Goal: Task Accomplishment & Management: Complete application form

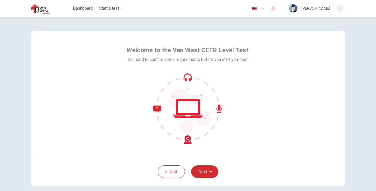
click at [202, 172] on button "Next" at bounding box center [204, 171] width 27 height 13
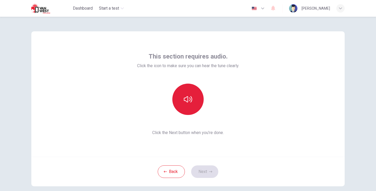
click at [182, 103] on button "button" at bounding box center [187, 99] width 31 height 31
click at [185, 102] on icon "button" at bounding box center [188, 99] width 8 height 8
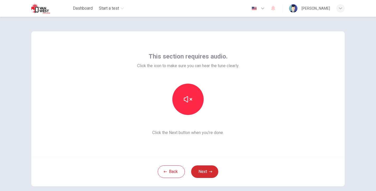
click at [206, 171] on button "Next" at bounding box center [204, 171] width 27 height 13
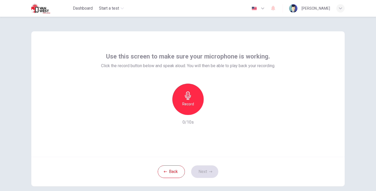
click at [186, 98] on icon "button" at bounding box center [188, 95] width 8 height 8
click at [213, 111] on div "button" at bounding box center [212, 110] width 8 height 8
click at [207, 169] on button "Next" at bounding box center [204, 171] width 27 height 13
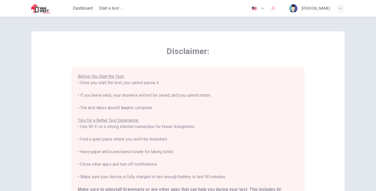
scroll to position [52, 0]
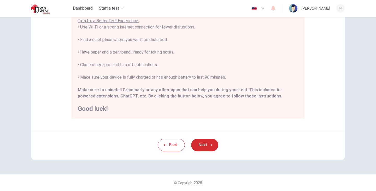
click at [206, 148] on button "Next" at bounding box center [204, 145] width 27 height 13
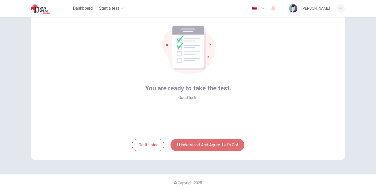
click at [206, 146] on button "I understand and agree. Let’s go!" at bounding box center [207, 145] width 74 height 13
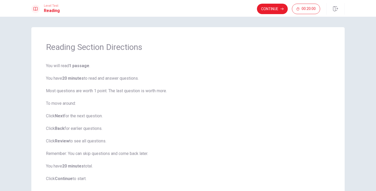
click at [221, 101] on span "You will read 1 passage . You have 20 minutes to read and answer questions. Mos…" at bounding box center [188, 122] width 284 height 119
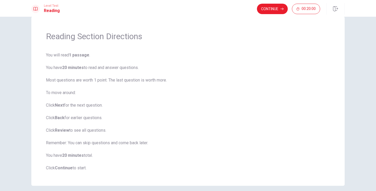
scroll to position [26, 0]
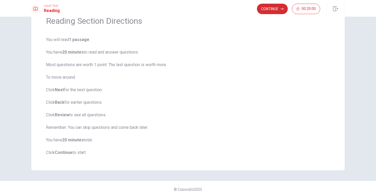
click at [275, 13] on button "Continue" at bounding box center [272, 9] width 31 height 10
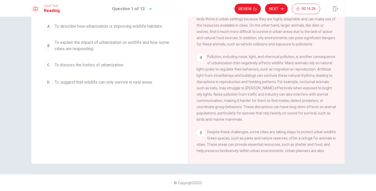
scroll to position [134, 0]
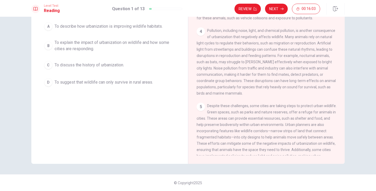
click at [48, 46] on div "B" at bounding box center [48, 45] width 8 height 8
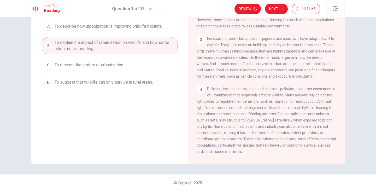
scroll to position [52, 0]
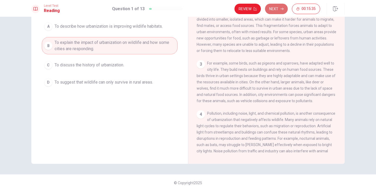
click at [276, 6] on button "Next" at bounding box center [276, 9] width 23 height 10
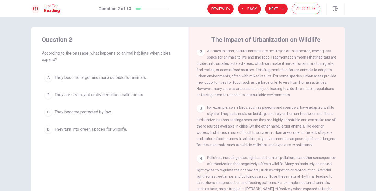
scroll to position [26, 0]
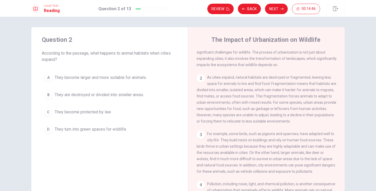
click at [49, 94] on div "B" at bounding box center [48, 95] width 8 height 8
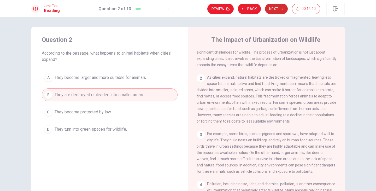
click at [282, 10] on icon "button" at bounding box center [281, 8] width 3 height 3
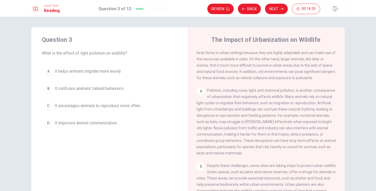
scroll to position [156, 0]
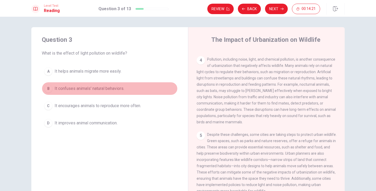
click at [48, 90] on div "B" at bounding box center [48, 88] width 8 height 8
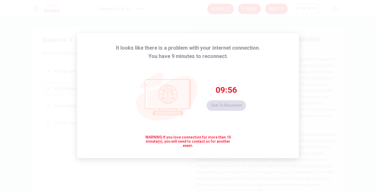
click at [221, 108] on div "09:56 Click to reconnect" at bounding box center [225, 98] width 39 height 26
click at [223, 108] on div "09:55 Click to reconnect" at bounding box center [225, 98] width 39 height 26
click at [227, 72] on div "09:55 Click to reconnect" at bounding box center [188, 97] width 116 height 75
click at [227, 78] on div "09:55 Click to reconnect" at bounding box center [188, 97] width 116 height 75
click at [227, 85] on span "09:54" at bounding box center [226, 90] width 21 height 10
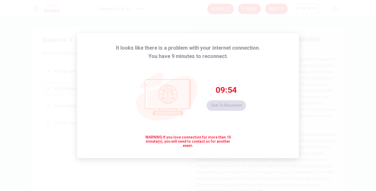
click at [228, 93] on span "09:54" at bounding box center [226, 90] width 21 height 10
click at [208, 144] on span "WARNING: If you lose connection for more than 10 minute(s), you will need to co…" at bounding box center [188, 141] width 90 height 13
click at [222, 104] on div "09:53 Click to reconnect" at bounding box center [225, 98] width 39 height 26
click at [224, 88] on span "09:52" at bounding box center [226, 90] width 21 height 10
click at [227, 104] on div "09:52 Click to reconnect" at bounding box center [225, 98] width 39 height 26
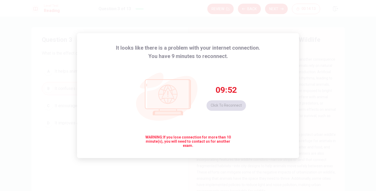
click at [227, 104] on div "09:52 Click to reconnect" at bounding box center [225, 98] width 39 height 26
click at [227, 104] on div "09:51 Click to reconnect" at bounding box center [225, 98] width 39 height 26
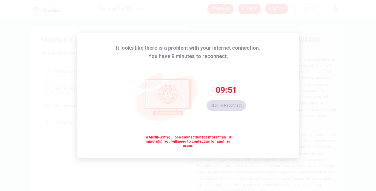
click at [227, 104] on div "09:51 Click to reconnect" at bounding box center [225, 98] width 39 height 26
click at [227, 104] on div "09:50 Click to reconnect" at bounding box center [225, 98] width 39 height 26
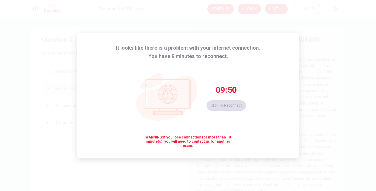
click at [227, 104] on div "09:50 Click to reconnect" at bounding box center [225, 98] width 39 height 26
click at [227, 104] on div "09:49 Click to reconnect" at bounding box center [225, 98] width 39 height 26
click at [227, 106] on div "09:48 Click to reconnect" at bounding box center [225, 98] width 39 height 26
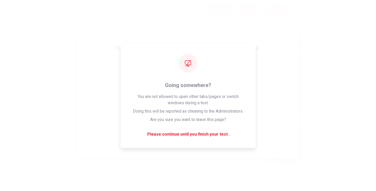
click at [239, 94] on div "09:44 Click to reconnect" at bounding box center [225, 98] width 39 height 26
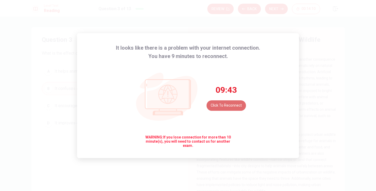
click at [228, 106] on button "Click to reconnect" at bounding box center [225, 105] width 39 height 10
click at [228, 106] on span "Pollution, including noise, light, and chemical pollution, is another consequen…" at bounding box center [266, 90] width 139 height 67
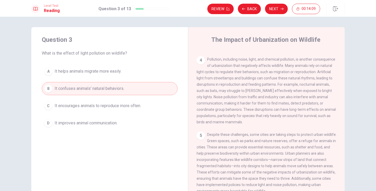
click at [103, 88] on span "It confuses animals' natural behaviors." at bounding box center [90, 88] width 70 height 6
click at [279, 9] on button "Next" at bounding box center [276, 9] width 23 height 10
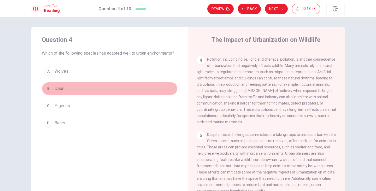
click at [50, 89] on div "B" at bounding box center [48, 88] width 8 height 8
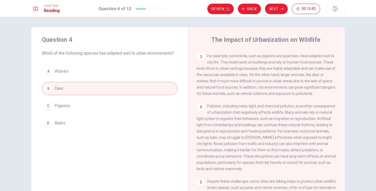
scroll to position [0, 0]
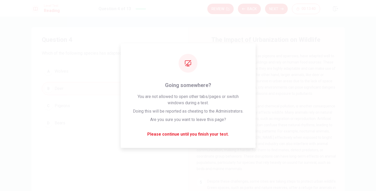
drag, startPoint x: 272, startPoint y: 6, endPoint x: 273, endPoint y: 20, distance: 13.8
click at [273, 8] on button "Next" at bounding box center [276, 9] width 23 height 10
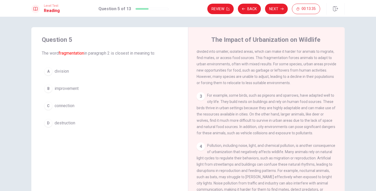
scroll to position [77, 0]
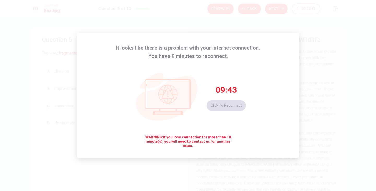
click at [229, 112] on div "09:43 Click to reconnect" at bounding box center [188, 97] width 116 height 75
click at [229, 105] on div "09:41 Click to reconnect" at bounding box center [225, 98] width 39 height 26
click at [223, 114] on div "09:31 Click to reconnect" at bounding box center [188, 97] width 116 height 75
click at [228, 108] on div "09:31 Click to reconnect" at bounding box center [225, 98] width 39 height 26
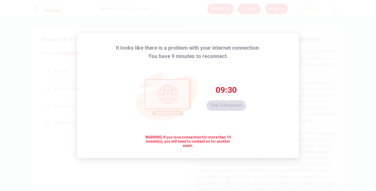
click at [228, 108] on div "09:30 Click to reconnect" at bounding box center [225, 98] width 39 height 26
click at [229, 106] on div "09:30 Click to reconnect" at bounding box center [225, 98] width 39 height 26
click at [229, 105] on div "09:30 Click to reconnect" at bounding box center [225, 98] width 39 height 26
click at [229, 105] on button "Click to reconnect" at bounding box center [225, 105] width 39 height 10
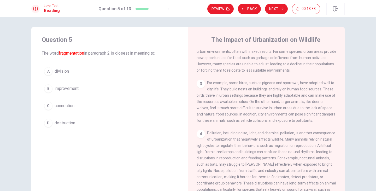
scroll to position [0, 0]
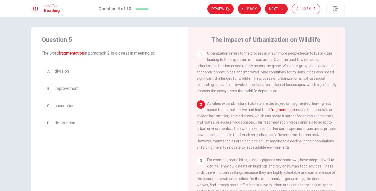
click at [51, 124] on div "D" at bounding box center [48, 123] width 8 height 8
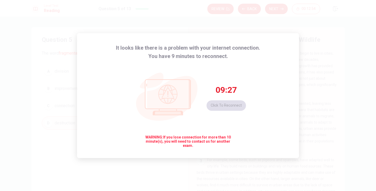
click at [249, 96] on div "It looks like there is a problem with your internet connection. You have 9 minu…" at bounding box center [188, 95] width 222 height 125
click at [231, 130] on div "09:17 Click to reconnect" at bounding box center [188, 97] width 116 height 75
click at [225, 107] on button "Click to reconnect" at bounding box center [225, 105] width 39 height 10
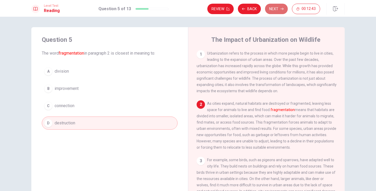
click at [276, 8] on button "Next" at bounding box center [276, 9] width 23 height 10
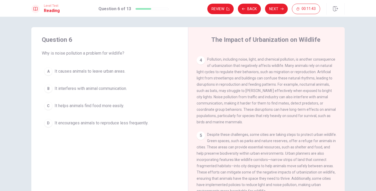
click at [72, 124] on span "It encourages animals to reproduce less frequently." at bounding box center [102, 123] width 94 height 6
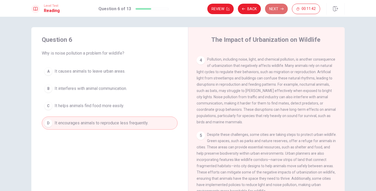
click at [269, 8] on button "Next" at bounding box center [276, 9] width 23 height 10
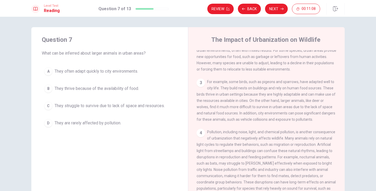
scroll to position [78, 0]
click at [111, 108] on span "They struggle to survive due to lack of space and resources." at bounding box center [110, 106] width 110 height 6
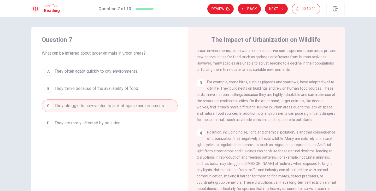
click at [71, 90] on span "They thrive because of the availability of food." at bounding box center [97, 88] width 84 height 6
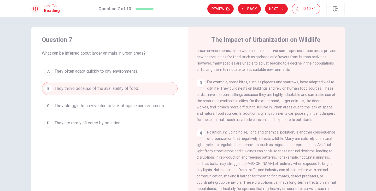
click at [112, 106] on span "They struggle to survive due to lack of space and resources." at bounding box center [110, 106] width 110 height 6
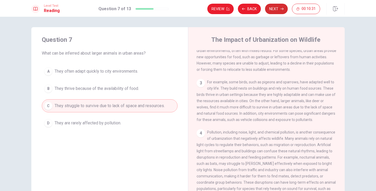
click at [276, 12] on button "Next" at bounding box center [276, 9] width 23 height 10
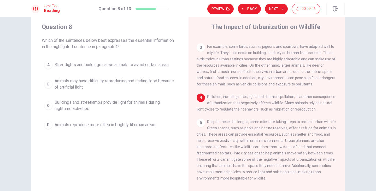
scroll to position [0, 0]
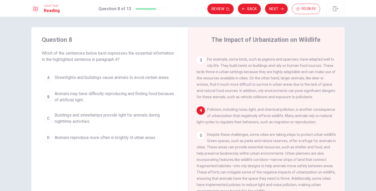
click at [130, 81] on button "A Streetlights and buildings cause animals to avoid certain areas." at bounding box center [110, 77] width 136 height 13
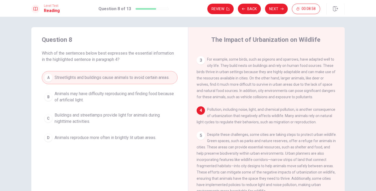
click at [280, 6] on button "Next" at bounding box center [276, 9] width 23 height 10
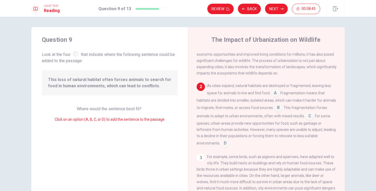
scroll to position [44, 0]
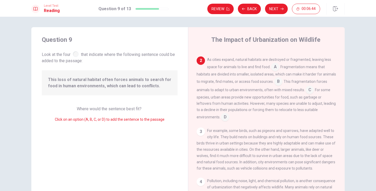
click at [223, 118] on input at bounding box center [225, 117] width 8 height 8
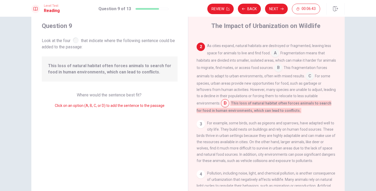
scroll to position [26, 0]
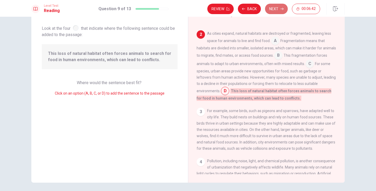
click at [277, 10] on button "Next" at bounding box center [276, 9] width 23 height 10
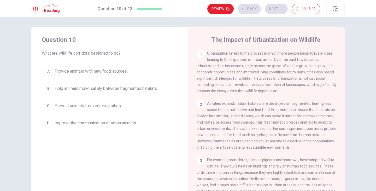
scroll to position [0, 0]
click at [47, 71] on div "A" at bounding box center [48, 71] width 8 height 8
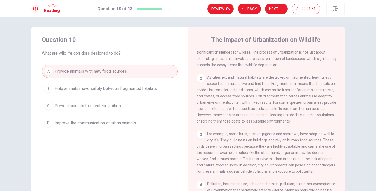
scroll to position [52, 0]
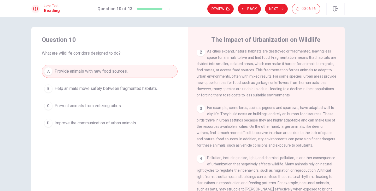
click at [45, 92] on div "B" at bounding box center [48, 88] width 8 height 8
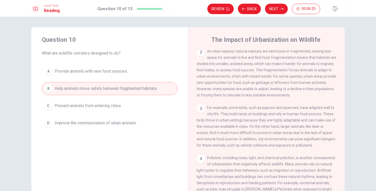
scroll to position [26, 0]
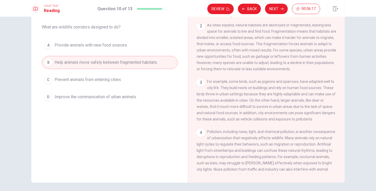
click at [50, 82] on button "C Prevent animals from entering cities." at bounding box center [110, 79] width 136 height 13
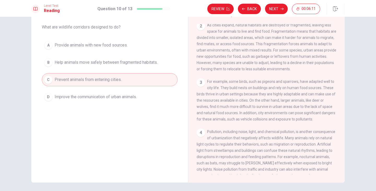
scroll to position [0, 0]
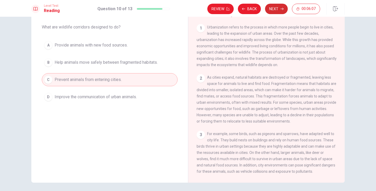
click at [277, 9] on button "Next" at bounding box center [276, 9] width 23 height 10
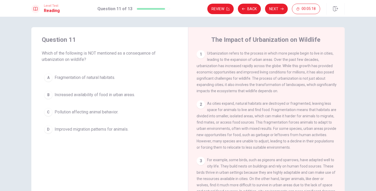
click at [48, 95] on div "B" at bounding box center [48, 95] width 8 height 8
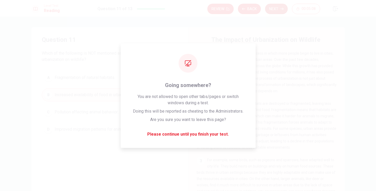
click at [283, 6] on button "Next" at bounding box center [276, 9] width 23 height 10
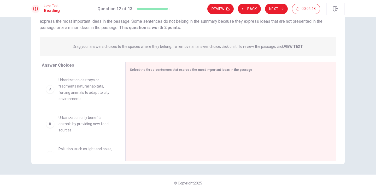
scroll to position [45, 0]
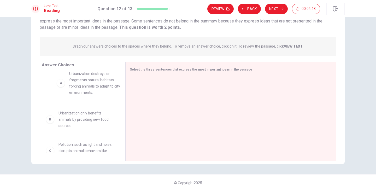
drag, startPoint x: 50, startPoint y: 92, endPoint x: 64, endPoint y: 86, distance: 15.8
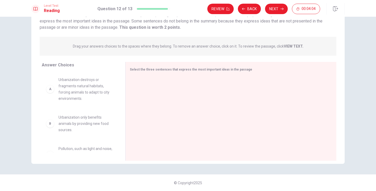
scroll to position [19, 0]
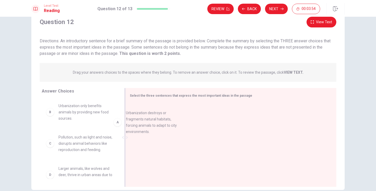
drag, startPoint x: 77, startPoint y: 111, endPoint x: 158, endPoint y: 118, distance: 81.4
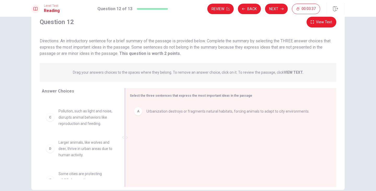
scroll to position [25, 0]
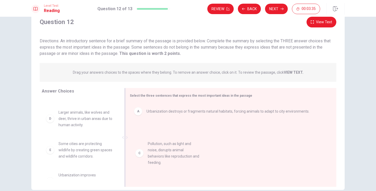
drag, startPoint x: 76, startPoint y: 121, endPoint x: 162, endPoint y: 152, distance: 90.8
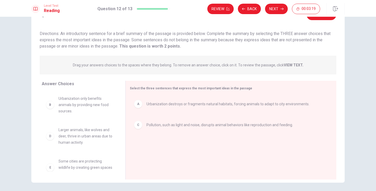
scroll to position [0, 0]
drag, startPoint x: 80, startPoint y: 135, endPoint x: 166, endPoint y: 145, distance: 87.4
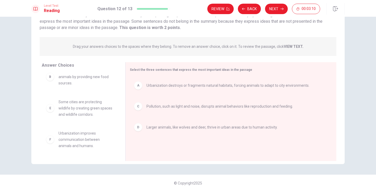
scroll to position [45, 0]
click at [279, 6] on button "Next" at bounding box center [276, 9] width 23 height 10
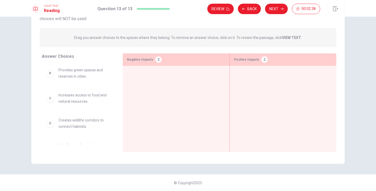
scroll to position [0, 0]
drag, startPoint x: 92, startPoint y: 97, endPoint x: 165, endPoint y: 81, distance: 74.2
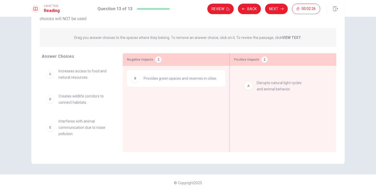
drag, startPoint x: 68, startPoint y: 77, endPoint x: 269, endPoint y: 88, distance: 201.3
drag, startPoint x: 296, startPoint y: 84, endPoint x: 189, endPoint y: 117, distance: 111.9
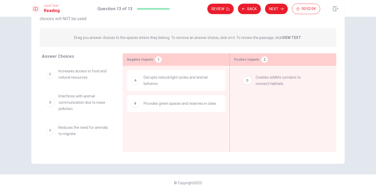
drag, startPoint x: 72, startPoint y: 81, endPoint x: 271, endPoint y: 90, distance: 199.0
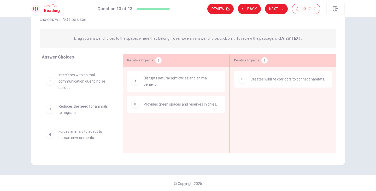
scroll to position [45, 0]
drag, startPoint x: 68, startPoint y: 135, endPoint x: 249, endPoint y: 98, distance: 184.6
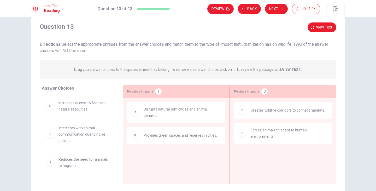
scroll to position [26, 0]
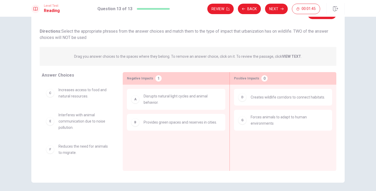
click at [85, 97] on span "Increases access to food and natural resources." at bounding box center [84, 93] width 52 height 13
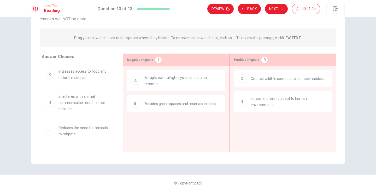
scroll to position [45, 0]
drag, startPoint x: 75, startPoint y: 130, endPoint x: 80, endPoint y: 127, distance: 6.0
drag, startPoint x: 76, startPoint y: 127, endPoint x: 268, endPoint y: 125, distance: 192.3
drag, startPoint x: 60, startPoint y: 127, endPoint x: 264, endPoint y: 137, distance: 204.3
drag, startPoint x: 61, startPoint y: 132, endPoint x: 272, endPoint y: 126, distance: 210.4
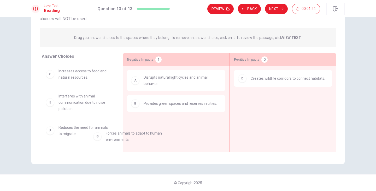
scroll to position [0, 0]
drag, startPoint x: 265, startPoint y: 102, endPoint x: 244, endPoint y: 105, distance: 20.9
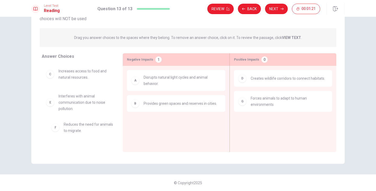
drag, startPoint x: 81, startPoint y: 131, endPoint x: 90, endPoint y: 127, distance: 9.6
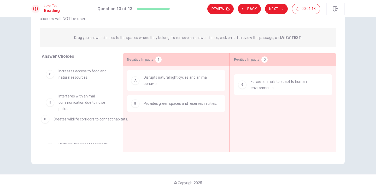
drag, startPoint x: 290, startPoint y: 81, endPoint x: 92, endPoint y: 124, distance: 203.1
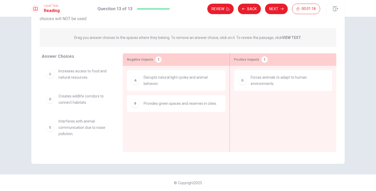
click at [87, 143] on div "C Increases access to food and natural resources. D Creates wildlife corridors …" at bounding box center [78, 104] width 73 height 80
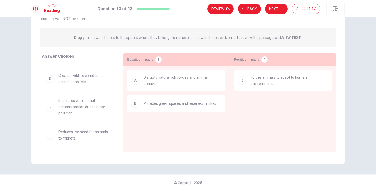
scroll to position [22, 0]
drag, startPoint x: 88, startPoint y: 135, endPoint x: 276, endPoint y: 99, distance: 192.0
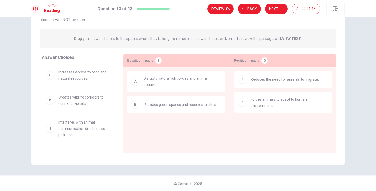
scroll to position [45, 0]
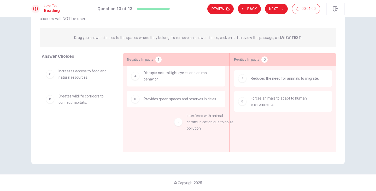
drag, startPoint x: 72, startPoint y: 133, endPoint x: 168, endPoint y: 130, distance: 96.6
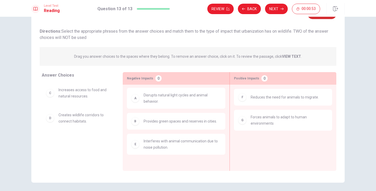
scroll to position [0, 0]
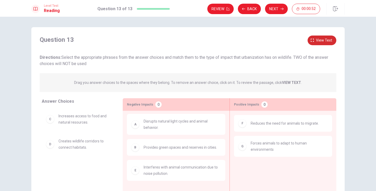
click at [321, 39] on span "View text" at bounding box center [324, 40] width 16 height 7
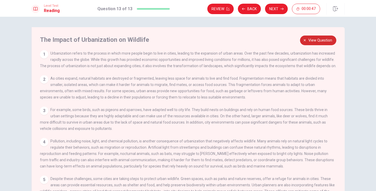
click at [304, 40] on icon "button" at bounding box center [304, 40] width 2 height 2
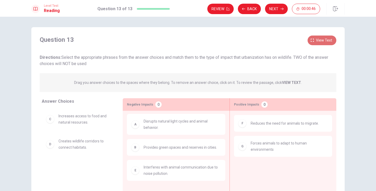
click at [323, 42] on span "View text" at bounding box center [324, 40] width 16 height 7
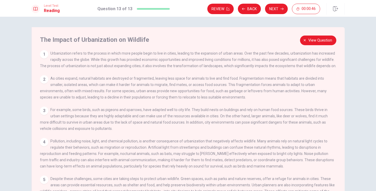
click at [305, 39] on icon "button" at bounding box center [304, 40] width 2 height 2
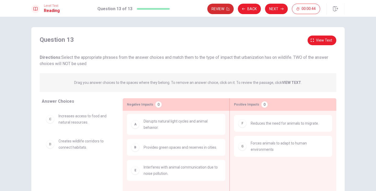
click at [224, 9] on button "Review" at bounding box center [220, 9] width 26 height 10
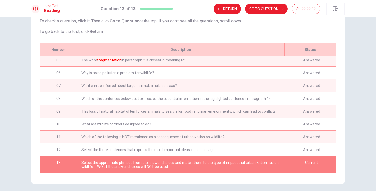
scroll to position [56, 0]
click at [271, 10] on button "GO TO QUESTION" at bounding box center [266, 9] width 43 height 10
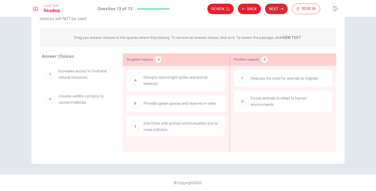
click at [272, 8] on button "Next" at bounding box center [276, 9] width 23 height 10
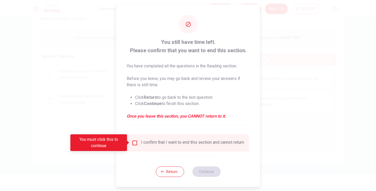
click at [137, 139] on div "I confirm that I want to end this section and cannot return." at bounding box center [187, 142] width 121 height 17
click at [134, 142] on input "You must click this to continue" at bounding box center [135, 142] width 6 height 6
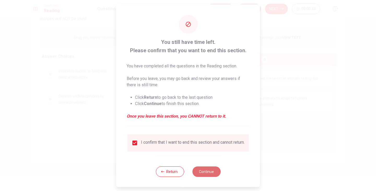
click at [207, 175] on button "Continue" at bounding box center [206, 171] width 28 height 10
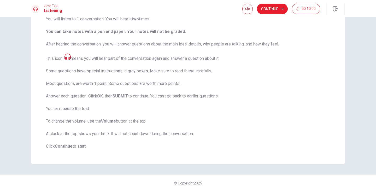
click at [271, 16] on div "Level Test Listening Continue 00:10:00" at bounding box center [188, 8] width 376 height 17
click at [272, 11] on button "Continue" at bounding box center [272, 9] width 31 height 10
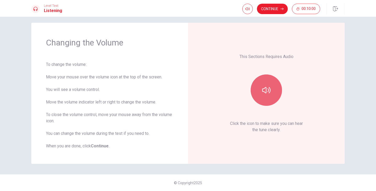
click at [266, 90] on icon "button" at bounding box center [266, 90] width 8 height 8
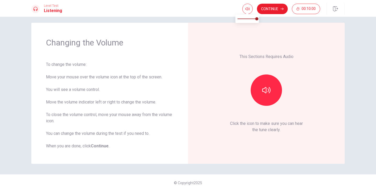
click at [246, 13] on span at bounding box center [247, 13] width 4 height 3
click at [255, 20] on span at bounding box center [256, 18] width 3 height 3
type input "1"
drag, startPoint x: 255, startPoint y: 20, endPoint x: 269, endPoint y: 20, distance: 13.3
click at [269, 20] on body "This site uses cookies, as explained in our Privacy Policy . If you agree to th…" at bounding box center [188, 95] width 376 height 191
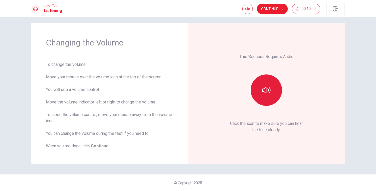
click at [267, 97] on button "button" at bounding box center [266, 89] width 31 height 31
click at [270, 95] on button "button" at bounding box center [266, 89] width 31 height 31
click at [271, 99] on button "button" at bounding box center [266, 89] width 31 height 31
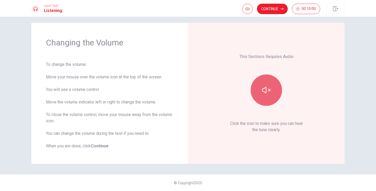
click at [271, 99] on button "button" at bounding box center [266, 89] width 31 height 31
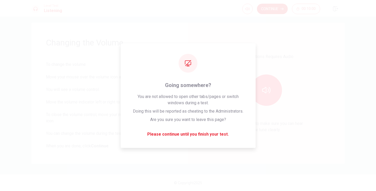
click at [300, 71] on div "This Sections Requires Audio Click the icon to make sure you can hear the tune …" at bounding box center [266, 93] width 127 height 112
click at [264, 87] on icon "button" at bounding box center [266, 90] width 8 height 8
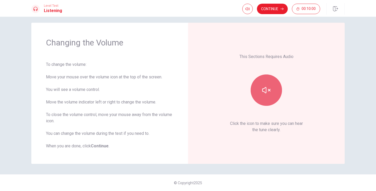
click at [266, 92] on icon "button" at bounding box center [266, 90] width 8 height 8
click at [269, 73] on div "This Sections Requires Audio Click the icon to make sure you can hear the tune …" at bounding box center [266, 93] width 127 height 112
click at [270, 86] on button "button" at bounding box center [266, 89] width 31 height 31
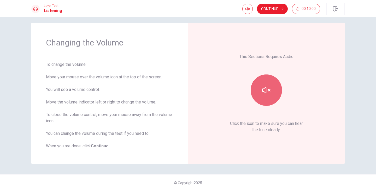
click at [270, 86] on button "button" at bounding box center [266, 89] width 31 height 31
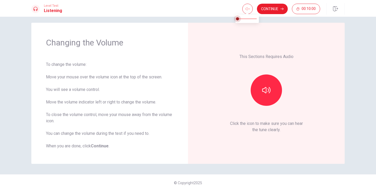
type input "1"
drag, startPoint x: 257, startPoint y: 18, endPoint x: 292, endPoint y: 26, distance: 36.6
click at [292, 26] on body "This site uses cookies, as explained in our Privacy Policy . If you agree to th…" at bounding box center [188, 95] width 376 height 191
click at [273, 83] on button "button" at bounding box center [266, 89] width 31 height 31
click at [273, 86] on button "button" at bounding box center [266, 89] width 31 height 31
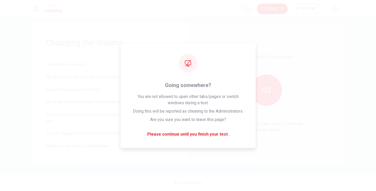
click at [275, 52] on div "This Sections Requires Audio Click the icon to make sure you can hear the tune …" at bounding box center [266, 93] width 127 height 112
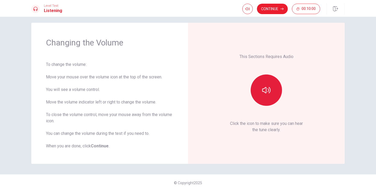
click at [271, 91] on button "button" at bounding box center [266, 89] width 31 height 31
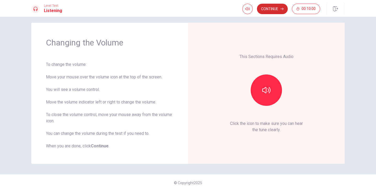
click at [275, 9] on button "Continue" at bounding box center [272, 9] width 31 height 10
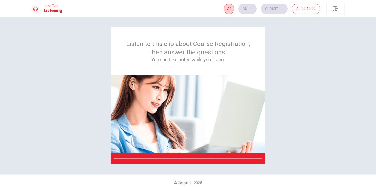
click at [230, 10] on icon "button" at bounding box center [229, 8] width 4 height 3
drag, startPoint x: 235, startPoint y: 19, endPoint x: 232, endPoint y: 19, distance: 2.7
click at [232, 19] on span at bounding box center [232, 18] width 3 height 3
type input "0.5"
drag, startPoint x: 232, startPoint y: 20, endPoint x: 229, endPoint y: 20, distance: 2.9
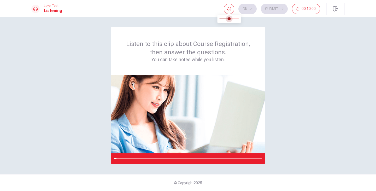
click at [229, 20] on span at bounding box center [229, 18] width 3 height 3
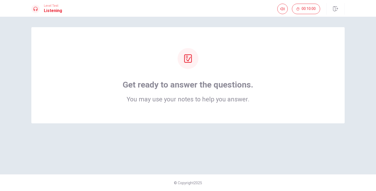
click at [187, 84] on h1 "Get ready to answer the questions." at bounding box center [188, 84] width 130 height 10
click at [191, 86] on h1 "Get ready to answer the questions." at bounding box center [188, 84] width 130 height 10
click at [198, 101] on h2 "You may use your notes to help you answer." at bounding box center [188, 99] width 130 height 6
click at [210, 86] on h1 "Get ready to answer the questions." at bounding box center [188, 84] width 130 height 10
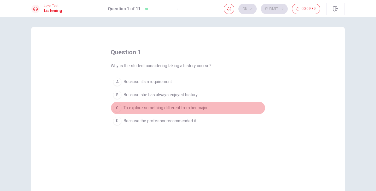
click at [117, 108] on div "C" at bounding box center [117, 108] width 8 height 8
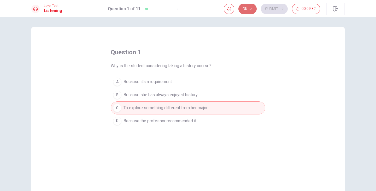
click at [252, 12] on button "Ok" at bounding box center [247, 9] width 18 height 10
click at [225, 12] on button "button" at bounding box center [229, 9] width 10 height 10
click at [265, 10] on button "Submit" at bounding box center [274, 9] width 27 height 10
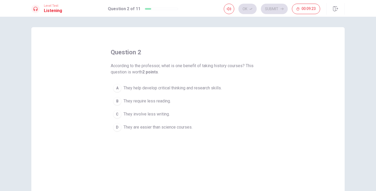
click at [116, 90] on div "A" at bounding box center [117, 88] width 8 height 8
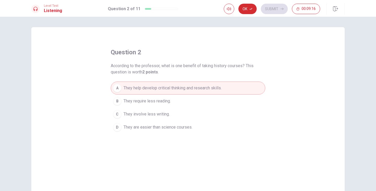
click at [246, 11] on button "Ok" at bounding box center [247, 9] width 18 height 10
click at [265, 10] on button "Submit" at bounding box center [274, 9] width 27 height 10
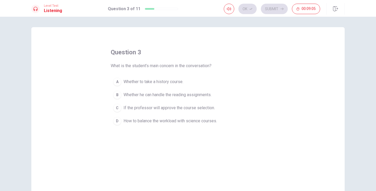
click at [132, 95] on span "Whether he can handle the reading assignments." at bounding box center [167, 95] width 88 height 6
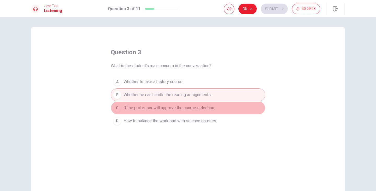
click at [135, 109] on span "If the professor will approve the course selection." at bounding box center [168, 108] width 91 height 6
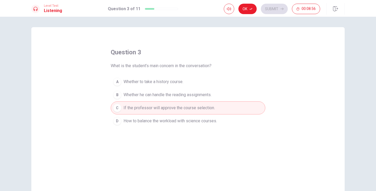
click at [158, 122] on span "How to balance the workload with science courses." at bounding box center [169, 121] width 93 height 6
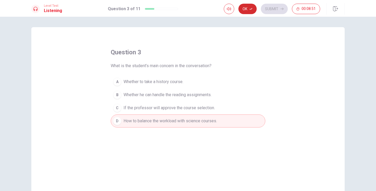
click at [247, 7] on button "Ok" at bounding box center [247, 9] width 18 height 10
click at [277, 13] on button "Submit" at bounding box center [274, 9] width 27 height 10
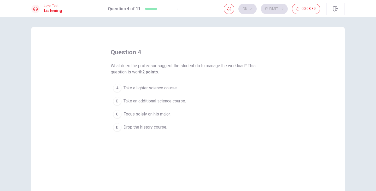
drag, startPoint x: 131, startPoint y: 73, endPoint x: 174, endPoint y: 74, distance: 43.1
click at [174, 74] on span "What does the professor suggest the student do to manage the workload? This que…" at bounding box center [188, 69] width 154 height 13
click at [115, 87] on div "A" at bounding box center [117, 88] width 8 height 8
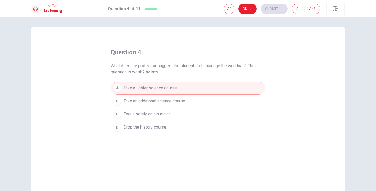
click at [157, 105] on button "B Take an additional science course." at bounding box center [188, 100] width 154 height 13
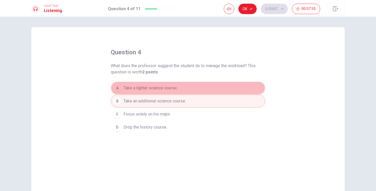
click at [156, 86] on span "Take a lighter science course." at bounding box center [150, 88] width 54 height 6
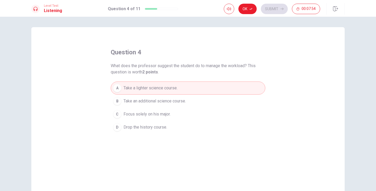
click at [165, 104] on button "B Take an additional science course." at bounding box center [188, 100] width 154 height 13
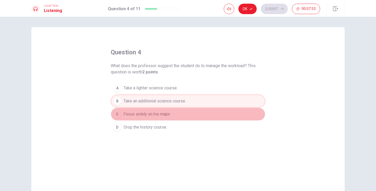
click at [165, 113] on span "Focus solely on his major." at bounding box center [146, 114] width 47 height 6
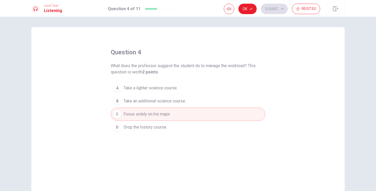
drag, startPoint x: 162, startPoint y: 84, endPoint x: 165, endPoint y: 85, distance: 2.8
click at [162, 84] on button "A Take a lighter science course." at bounding box center [188, 87] width 154 height 13
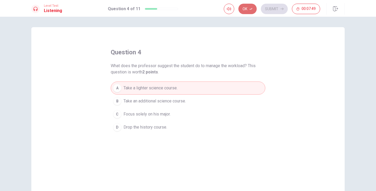
click at [248, 9] on button "Ok" at bounding box center [247, 9] width 18 height 10
click at [253, 12] on div "Ok Submit 00:07:46" at bounding box center [272, 9] width 96 height 10
click at [175, 103] on span "Take an additional science course." at bounding box center [154, 101] width 62 height 6
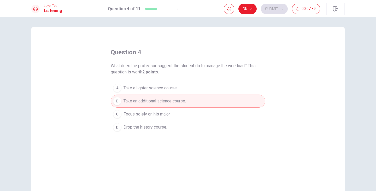
click at [156, 90] on span "Take a lighter science course." at bounding box center [150, 88] width 54 height 6
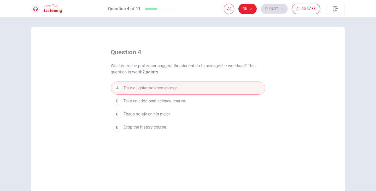
click at [157, 101] on span "Take an additional science course." at bounding box center [154, 101] width 62 height 6
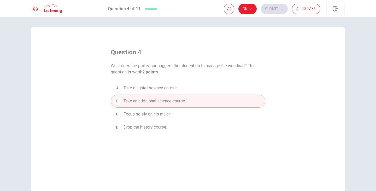
click at [238, 13] on div "Ok Submit 00:07:36" at bounding box center [272, 9] width 96 height 10
click at [254, 8] on button "Ok" at bounding box center [247, 9] width 18 height 10
click at [264, 9] on button "Submit" at bounding box center [274, 9] width 27 height 10
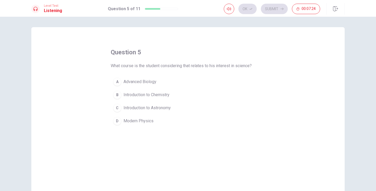
click at [146, 121] on span "Modern Physics" at bounding box center [138, 121] width 30 height 6
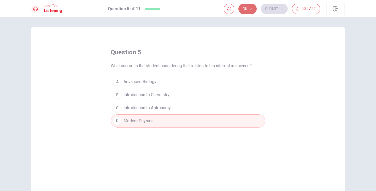
click at [243, 10] on button "Ok" at bounding box center [247, 9] width 18 height 10
click at [282, 7] on button "Submit" at bounding box center [274, 9] width 27 height 10
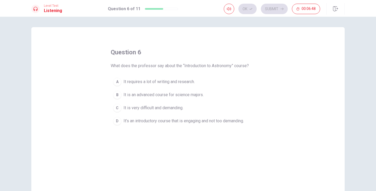
click at [155, 95] on span "It is an advanced course for science majors." at bounding box center [163, 95] width 80 height 6
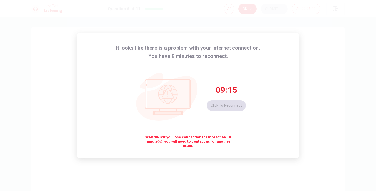
click at [232, 105] on div "09:15 Click to reconnect" at bounding box center [225, 98] width 39 height 26
click at [259, 134] on div "It looks like there is a problem with your internet connection. You have 9 minu…" at bounding box center [188, 95] width 222 height 125
click at [208, 142] on span "WARNING: If you lose connection for more than 10 minute(s), you will need to co…" at bounding box center [188, 141] width 90 height 13
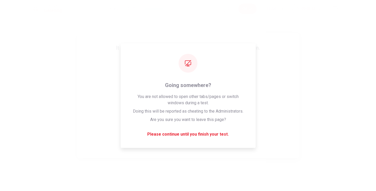
click at [210, 97] on div "09:09 Click to reconnect" at bounding box center [225, 98] width 39 height 26
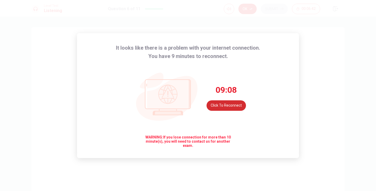
click at [238, 103] on button "Click to reconnect" at bounding box center [225, 105] width 39 height 10
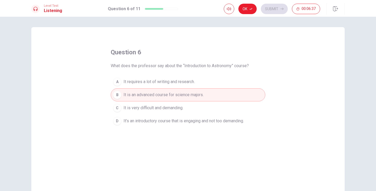
click at [244, 11] on button "Ok" at bounding box center [247, 9] width 18 height 10
click at [277, 14] on div "Ok Submit 00:06:36" at bounding box center [284, 8] width 121 height 11
click at [277, 11] on button "Submit" at bounding box center [274, 9] width 27 height 10
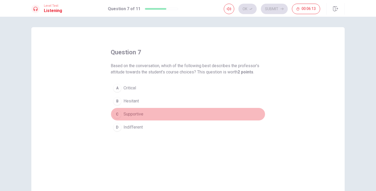
click at [123, 112] on span "Supportive" at bounding box center [133, 114] width 20 height 6
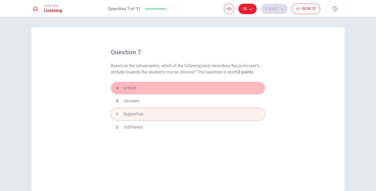
click at [124, 89] on span "Critical" at bounding box center [129, 88] width 13 height 6
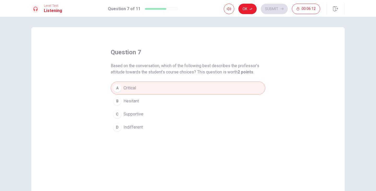
click at [126, 97] on button "B Hesitant" at bounding box center [188, 100] width 154 height 13
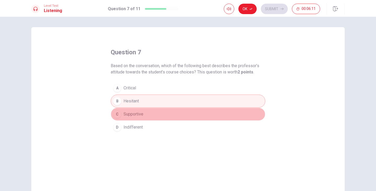
click at [127, 112] on span "Supportive" at bounding box center [133, 114] width 20 height 6
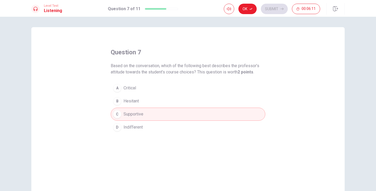
click at [132, 129] on span "Indifferent" at bounding box center [132, 127] width 19 height 6
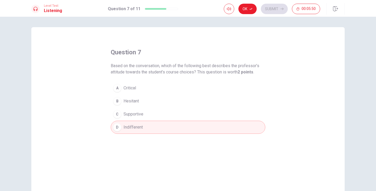
click at [138, 118] on button "C Supportive" at bounding box center [188, 114] width 154 height 13
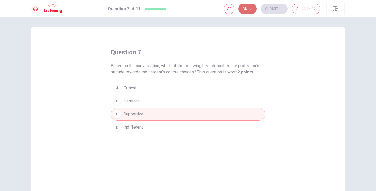
click at [247, 5] on button "Ok" at bounding box center [247, 9] width 18 height 10
click at [279, 10] on button "Submit" at bounding box center [274, 9] width 27 height 10
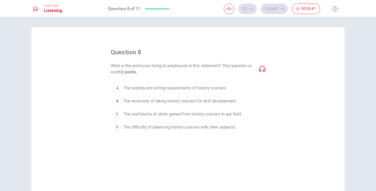
click at [120, 89] on button "A The reading and writing requirements of history courses." at bounding box center [188, 87] width 154 height 13
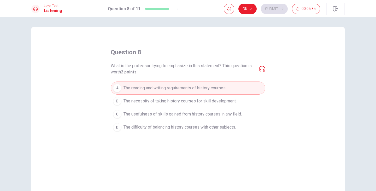
click at [142, 102] on span "The necessity of taking history courses for skill development." at bounding box center [179, 101] width 113 height 6
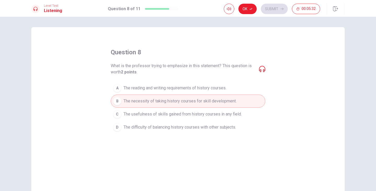
click at [151, 116] on span "The usefulness of skills gained from history courses in any field." at bounding box center [182, 114] width 118 height 6
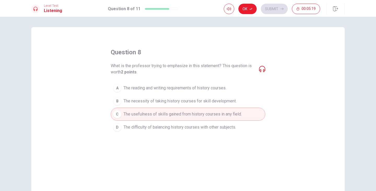
click at [180, 90] on span "The reading and writing requirements of history courses." at bounding box center [174, 88] width 103 height 6
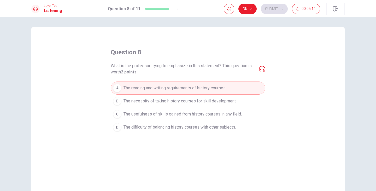
click at [183, 101] on span "The necessity of taking history courses for skill development." at bounding box center [179, 101] width 113 height 6
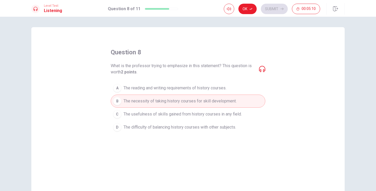
click at [249, 9] on button "Ok" at bounding box center [247, 9] width 18 height 10
click at [272, 10] on button "Submit" at bounding box center [274, 9] width 27 height 10
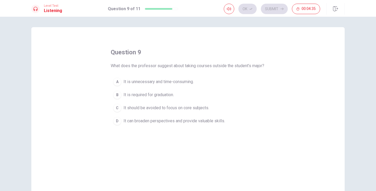
click at [137, 114] on button "C It should be avoided to focus on core subjects." at bounding box center [188, 107] width 154 height 13
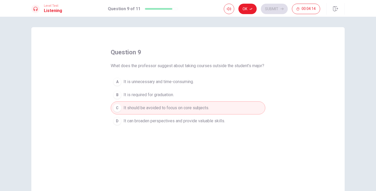
click at [195, 127] on button "D It can broaden perspectives and provide valuable skills." at bounding box center [188, 120] width 154 height 13
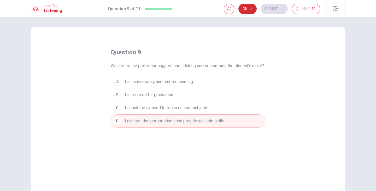
click at [244, 8] on button "Ok" at bounding box center [247, 9] width 18 height 10
click at [277, 8] on button "Submit" at bounding box center [274, 9] width 27 height 10
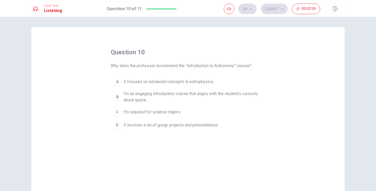
click at [169, 111] on span "It’s required for science majors." at bounding box center [151, 112] width 57 height 6
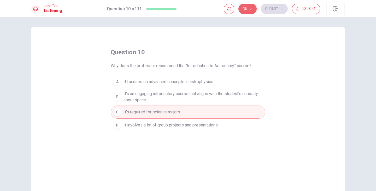
click at [252, 7] on icon "button" at bounding box center [250, 8] width 3 height 3
click at [276, 9] on button "Submit" at bounding box center [274, 9] width 27 height 10
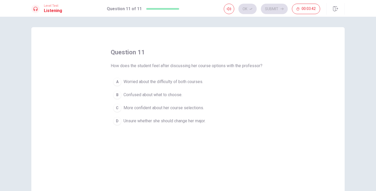
click at [159, 107] on span "More confident about her course selections." at bounding box center [163, 108] width 80 height 6
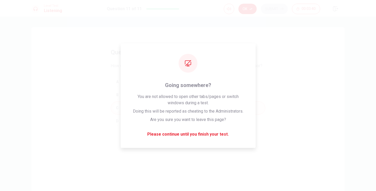
click at [247, 7] on button "Ok" at bounding box center [247, 9] width 18 height 10
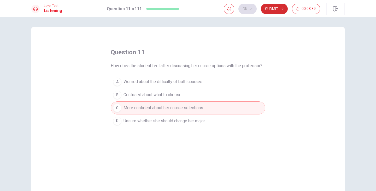
click at [285, 9] on button "Submit" at bounding box center [274, 9] width 27 height 10
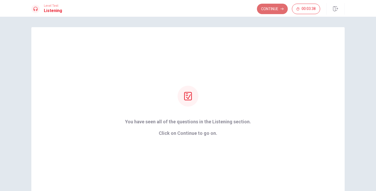
click at [282, 12] on button "Continue" at bounding box center [272, 9] width 31 height 10
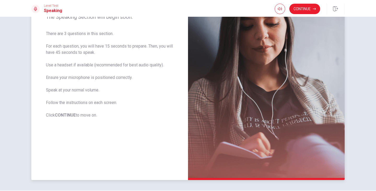
scroll to position [78, 0]
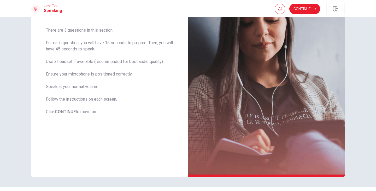
click at [305, 5] on button "Continue" at bounding box center [304, 9] width 31 height 10
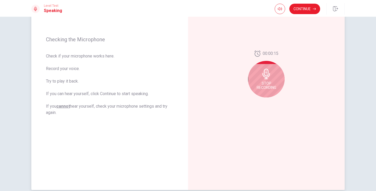
scroll to position [52, 0]
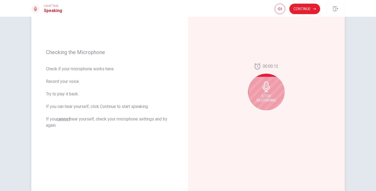
click at [264, 96] on span "Stop Recording" at bounding box center [267, 98] width 20 height 8
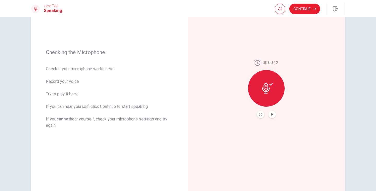
click at [261, 114] on button "Record Again" at bounding box center [260, 114] width 7 height 7
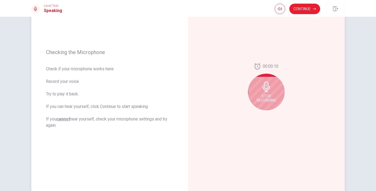
click at [269, 91] on icon at bounding box center [266, 86] width 10 height 10
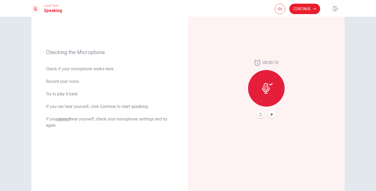
click at [271, 117] on button "Play Audio" at bounding box center [271, 114] width 7 height 7
click at [262, 84] on icon at bounding box center [267, 88] width 10 height 10
click at [271, 97] on div at bounding box center [266, 88] width 37 height 37
click at [262, 113] on button "Record Again" at bounding box center [260, 114] width 7 height 7
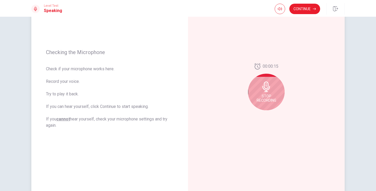
click at [269, 88] on icon at bounding box center [266, 86] width 10 height 10
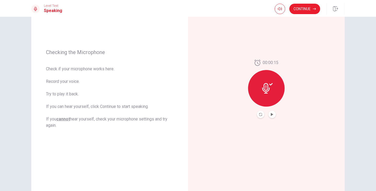
click at [259, 117] on button "Record Again" at bounding box center [260, 114] width 7 height 7
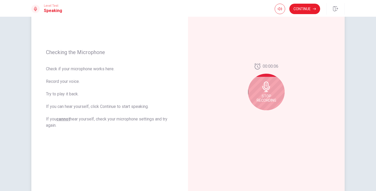
click at [271, 94] on div "Stop Recording" at bounding box center [266, 92] width 37 height 37
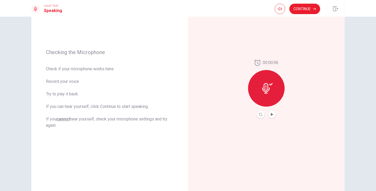
click at [273, 113] on button "Play Audio" at bounding box center [271, 114] width 7 height 7
click at [306, 9] on button "Continue" at bounding box center [304, 9] width 31 height 10
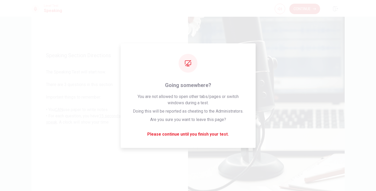
click at [300, 14] on button "Continue" at bounding box center [304, 9] width 31 height 10
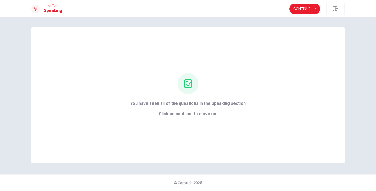
scroll to position [0, 0]
click at [210, 115] on span "Click on continue to move on." at bounding box center [187, 114] width 115 height 6
click at [301, 3] on div "Level Test Speaking Continue" at bounding box center [188, 8] width 376 height 17
click at [305, 8] on button "Continue" at bounding box center [304, 9] width 31 height 10
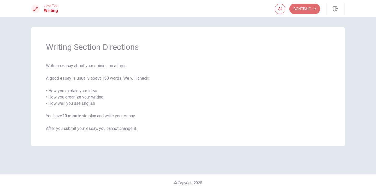
click at [301, 8] on button "Continue" at bounding box center [304, 9] width 31 height 10
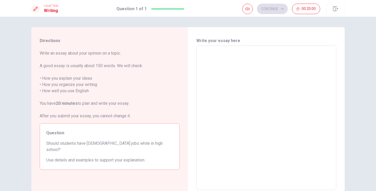
click at [253, 66] on textarea at bounding box center [266, 118] width 133 height 136
type textarea "j"
type textarea "x"
type textarea "ji"
type textarea "x"
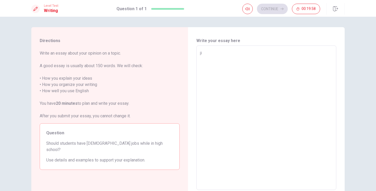
type textarea "j"
type textarea "x"
click at [235, 68] on textarea at bounding box center [266, 118] width 133 height 136
type textarea "j"
type textarea "x"
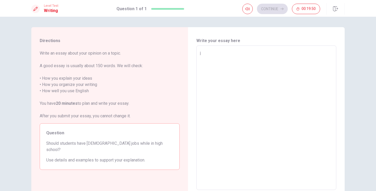
type textarea "ji"
type textarea "x"
type textarea "j"
type textarea "x"
type textarea "y"
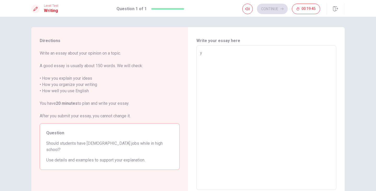
type textarea "x"
type textarea "I"
type textarea "x"
type textarea "I="
type textarea "x"
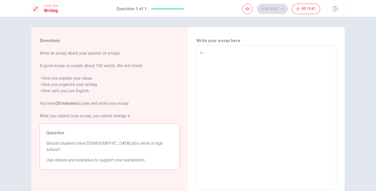
type textarea "I"
type textarea "x"
type textarea "Y"
type textarea "x"
type textarea "YO"
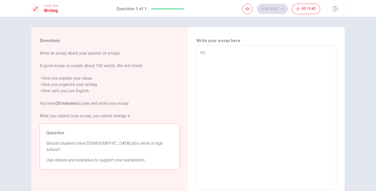
type textarea "x"
type textarea "Y"
type textarea "x"
type textarea "I"
type textarea "x"
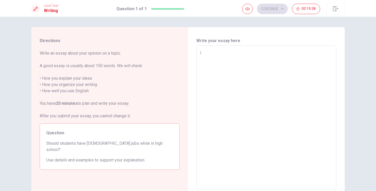
type textarea "IN"
type textarea "x"
type textarea "I"
type textarea "x"
type textarea "Ir"
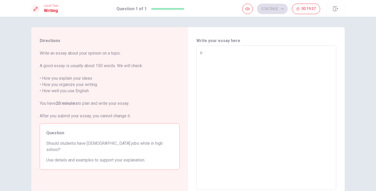
type textarea "x"
type textarea "I"
type textarea "x"
type textarea "It"
type textarea "x"
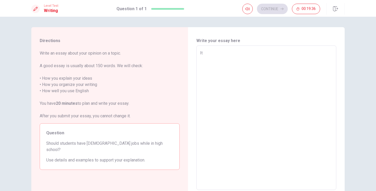
type textarea "It"
type textarea "x"
type textarea "It d"
type textarea "x"
type textarea "It de"
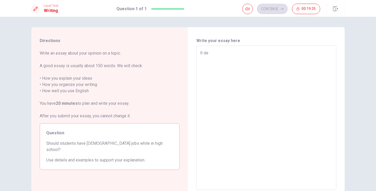
type textarea "x"
type textarea "It den"
type textarea "x"
type textarea "It de"
type textarea "x"
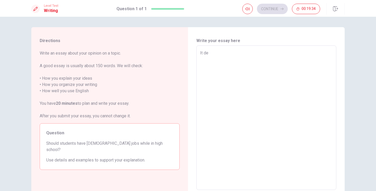
type textarea "It d"
type textarea "x"
type textarea "It"
type textarea "x"
type textarea "It"
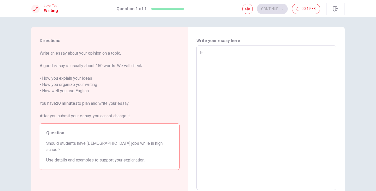
type textarea "x"
type textarea "I"
type textarea "x"
type textarea "i"
type textarea "x"
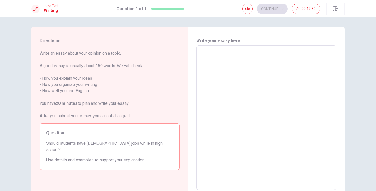
type textarea "I"
type textarea "x"
type textarea "I"
type textarea "x"
type textarea "I t"
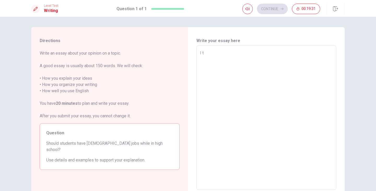
type textarea "x"
type textarea "I th"
type textarea "x"
type textarea "I thi"
type textarea "x"
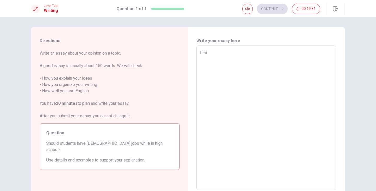
type textarea "I thin"
type textarea "x"
type textarea "I think"
type textarea "x"
type textarea "I think"
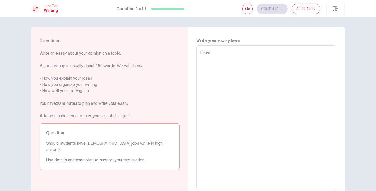
type textarea "x"
type textarea "I think p"
type textarea "x"
type textarea "I think pa"
type textarea "x"
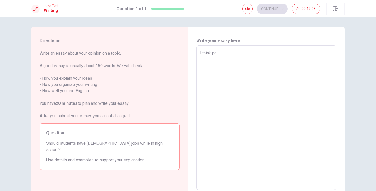
type textarea "I think par"
type textarea "x"
type textarea "I think part"
type textarea "x"
type textarea "I think partt"
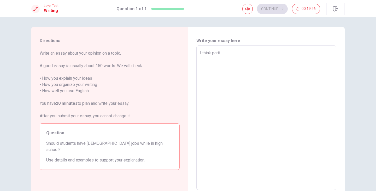
type textarea "x"
type textarea "I think partti"
type textarea "x"
type textarea "I think partt"
type textarea "x"
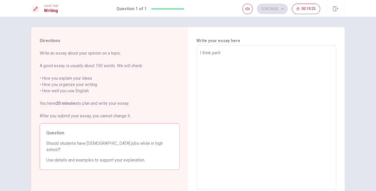
type textarea "I think part"
type textarea "x"
type textarea "I think part-"
type textarea "x"
type textarea "I think part-t"
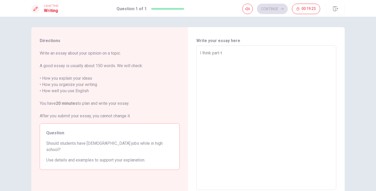
type textarea "x"
type textarea "I think part-ti"
type textarea "x"
type textarea "I think part-[PERSON_NAME]"
type textarea "x"
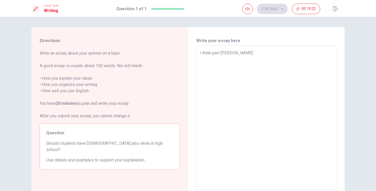
type textarea "I think part-time"
type textarea "x"
type textarea "I think part-time"
type textarea "x"
type textarea "I think part-time j"
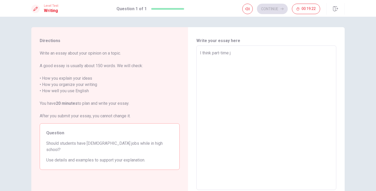
type textarea "x"
type textarea "I think part-time [PERSON_NAME]"
type textarea "x"
type textarea "I think [DEMOGRAPHIC_DATA] job"
type textarea "x"
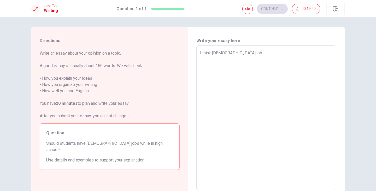
type textarea "I think [DEMOGRAPHIC_DATA] jobs"
type textarea "x"
type textarea "I think [DEMOGRAPHIC_DATA] jobs"
type textarea "x"
type textarea "I think [DEMOGRAPHIC_DATA] jobs"
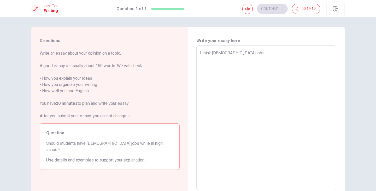
type textarea "x"
type textarea "I think [DEMOGRAPHIC_DATA] jobs"
type textarea "x"
type textarea "I think [DEMOGRAPHIC_DATA] jobs i"
type textarea "x"
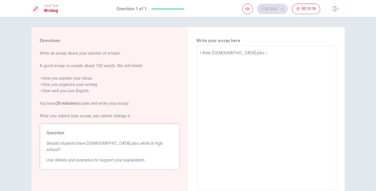
type textarea "I think [DEMOGRAPHIC_DATA] jobs is"
type textarea "x"
type textarea "I think [DEMOGRAPHIC_DATA] jobs is"
type textarea "x"
type textarea "I think [DEMOGRAPHIC_DATA] jobs is a"
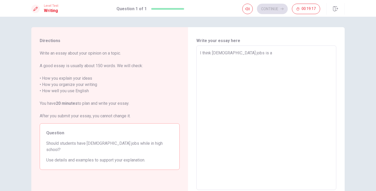
type textarea "x"
type textarea "I think [DEMOGRAPHIC_DATA] jobs is a"
type textarea "x"
type textarea "I think [DEMOGRAPHIC_DATA] jobs is a g"
type textarea "x"
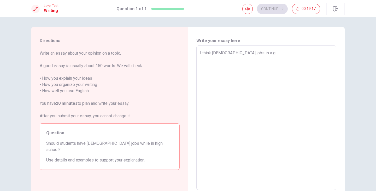
type textarea "I think [DEMOGRAPHIC_DATA] jobs is a go"
type textarea "x"
type textarea "I think [DEMOGRAPHIC_DATA] jobs is a goo"
type textarea "x"
type textarea "I think [DEMOGRAPHIC_DATA] jobs is a go"
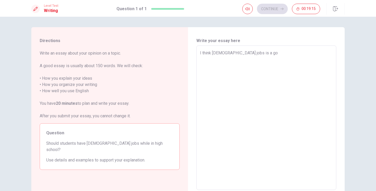
type textarea "x"
type textarea "I think [DEMOGRAPHIC_DATA] jobs is a g"
type textarea "x"
type textarea "I think [DEMOGRAPHIC_DATA] jobs is a"
type textarea "x"
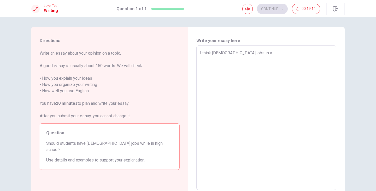
type textarea "I think [DEMOGRAPHIC_DATA] jobs is a n"
type textarea "x"
type textarea "I think [DEMOGRAPHIC_DATA] jobs is a ni"
type textarea "x"
type textarea "I think [DEMOGRAPHIC_DATA] jobs is a nic"
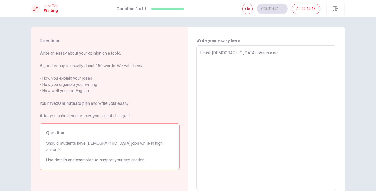
type textarea "x"
type textarea "I think [DEMOGRAPHIC_DATA] jobs is a nic"
type textarea "x"
type textarea "I think [DEMOGRAPHIC_DATA] jobs is a nic"
type textarea "x"
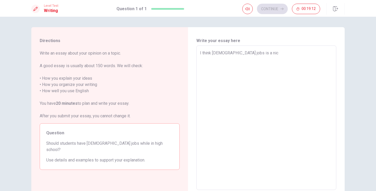
type textarea "I think [DEMOGRAPHIC_DATA] jobs is a nice"
type textarea "x"
type textarea "I think [DEMOGRAPHIC_DATA] jobs is a nicew"
type textarea "x"
type textarea "I think [DEMOGRAPHIC_DATA] jobs is a nicewa"
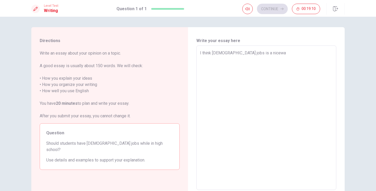
type textarea "x"
type textarea "I think [DEMOGRAPHIC_DATA] jobs is a niceway"
type textarea "x"
type textarea "I think [DEMOGRAPHIC_DATA] jobs is a niceway"
type textarea "x"
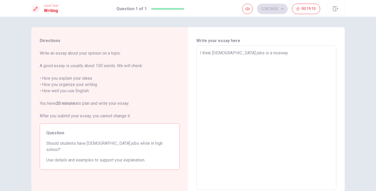
type textarea "I think [DEMOGRAPHIC_DATA] jobs is a niceway t"
type textarea "x"
type textarea "I think [DEMOGRAPHIC_DATA] jobs is a niceway th"
type textarea "x"
type textarea "I think [DEMOGRAPHIC_DATA] jobs is a niceway tha"
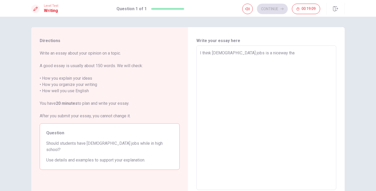
type textarea "x"
type textarea "I think [DEMOGRAPHIC_DATA] jobs is a niceway that"
type textarea "x"
type textarea "I think [DEMOGRAPHIC_DATA] jobs is a niceway that"
type textarea "x"
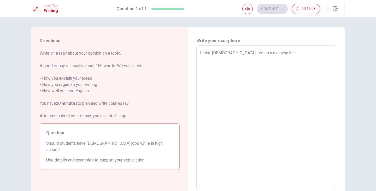
type textarea "I think [DEMOGRAPHIC_DATA] jobs is a niceway that t"
type textarea "x"
type textarea "I think [DEMOGRAPHIC_DATA] jobs is a niceway that tu"
type textarea "x"
type textarea "I think [DEMOGRAPHIC_DATA] jobs is a niceway that t"
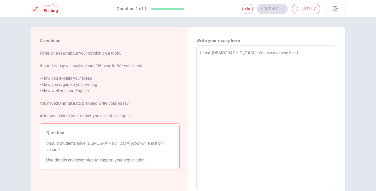
type textarea "x"
type textarea "I think [DEMOGRAPHIC_DATA] jobs is a niceway that"
type textarea "x"
type textarea "I think [DEMOGRAPHIC_DATA] jobs is a niceway that s"
type textarea "x"
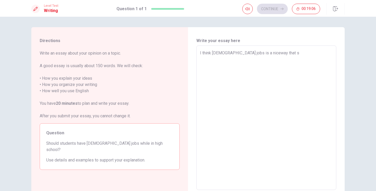
type textarea "I think [DEMOGRAPHIC_DATA] jobs is a niceway that st"
type textarea "x"
type textarea "I think [DEMOGRAPHIC_DATA] jobs is a niceway that stu"
type textarea "x"
type textarea "I think [DEMOGRAPHIC_DATA] jobs is a niceway that stud"
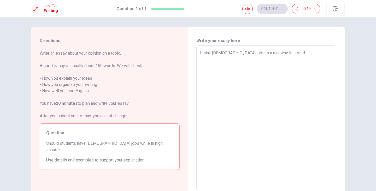
type textarea "x"
type textarea "I think [DEMOGRAPHIC_DATA] jobs is a niceway that stude"
type textarea "x"
type textarea "I think [DEMOGRAPHIC_DATA] jobs is a niceway that studea"
type textarea "x"
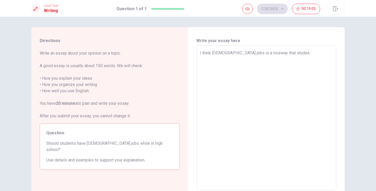
type textarea "I think [DEMOGRAPHIC_DATA] jobs is a niceway that studean"
type textarea "x"
type textarea "I think [DEMOGRAPHIC_DATA] jobs is a niceway that studeanr"
type textarea "x"
type textarea "I think [DEMOGRAPHIC_DATA] jobs is a niceway that studean"
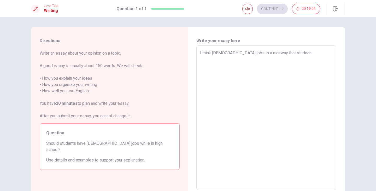
type textarea "x"
type textarea "I think [DEMOGRAPHIC_DATA] jobs is a niceway that studea"
type textarea "x"
type textarea "I think [DEMOGRAPHIC_DATA] jobs is a niceway that stude"
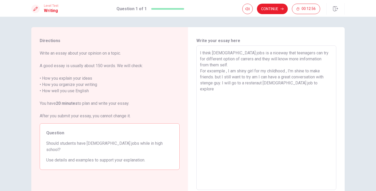
drag, startPoint x: 238, startPoint y: 65, endPoint x: 237, endPoint y: 73, distance: 7.9
click at [237, 73] on textarea "I think [DEMOGRAPHIC_DATA] jobs is a niceway that teenagers can try for differe…" at bounding box center [266, 118] width 133 height 136
click at [208, 72] on textarea "I think [DEMOGRAPHIC_DATA] jobs is a niceway that teenagers can try for differe…" at bounding box center [266, 118] width 133 height 136
click at [213, 72] on textarea "I think [DEMOGRAPHIC_DATA] jobs is a niceway that teenagers can try for differe…" at bounding box center [266, 118] width 133 height 136
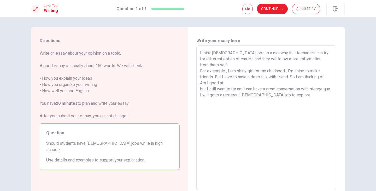
click at [252, 79] on textarea "I think [DEMOGRAPHIC_DATA] jobs is a niceway that teenagers can try for differe…" at bounding box center [266, 118] width 133 height 136
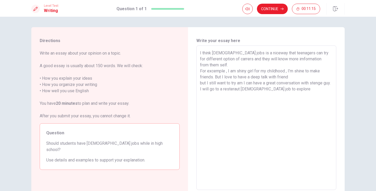
click at [267, 72] on textarea "I think [DEMOGRAPHIC_DATA] jobs is a niceway that teenagers can try for differe…" at bounding box center [266, 118] width 133 height 136
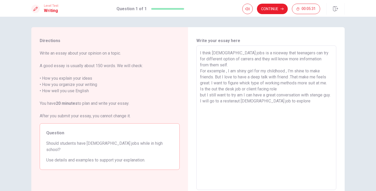
click at [280, 82] on textarea "I think [DEMOGRAPHIC_DATA] jobs is a niceway that teenagers can try for differe…" at bounding box center [266, 118] width 133 height 136
drag, startPoint x: 207, startPoint y: 95, endPoint x: 199, endPoint y: 89, distance: 10.3
click at [200, 89] on textarea "I think [DEMOGRAPHIC_DATA] jobs is a niceway that teenagers can try for differe…" at bounding box center [266, 118] width 133 height 136
click at [292, 90] on textarea "I think [DEMOGRAPHIC_DATA] jobs is a niceway that teenagers can try for differe…" at bounding box center [266, 118] width 133 height 136
click at [288, 70] on textarea "I think [DEMOGRAPHIC_DATA] jobs is a niceway that teenagers can try for differe…" at bounding box center [266, 118] width 133 height 136
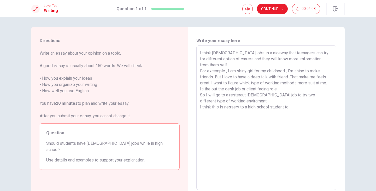
click at [290, 71] on textarea "I think [DEMOGRAPHIC_DATA] jobs is a niceway that teenagers can try for differe…" at bounding box center [266, 118] width 133 height 136
click at [211, 77] on textarea "I think [DEMOGRAPHIC_DATA] jobs is a niceway that teenagers can try for differe…" at bounding box center [266, 118] width 133 height 136
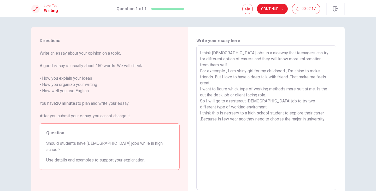
drag, startPoint x: 224, startPoint y: 108, endPoint x: 322, endPoint y: 116, distance: 98.2
click at [322, 116] on textarea "I think [DEMOGRAPHIC_DATA] jobs is a niceway that teenagers can try for differe…" at bounding box center [266, 118] width 133 height 136
click at [326, 115] on textarea "I think [DEMOGRAPHIC_DATA] jobs is a niceway that teenagers can try for differe…" at bounding box center [266, 118] width 133 height 136
drag, startPoint x: 205, startPoint y: 55, endPoint x: 267, endPoint y: 63, distance: 61.8
click at [262, 59] on textarea "I think [DEMOGRAPHIC_DATA] jobs is a niceway that teenagers can try for differe…" at bounding box center [266, 118] width 133 height 136
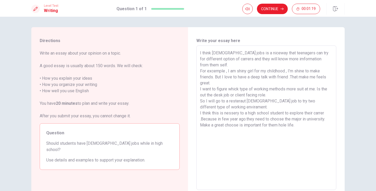
click at [258, 55] on textarea "I think [DEMOGRAPHIC_DATA] jobs is a niceway that teenagers can try for differe…" at bounding box center [266, 118] width 133 height 136
drag, startPoint x: 262, startPoint y: 52, endPoint x: 320, endPoint y: 53, distance: 58.2
click at [320, 53] on textarea "I think [DEMOGRAPHIC_DATA] jobs is a niceway that teenagers can try for differe…" at bounding box center [266, 118] width 133 height 136
click at [340, 53] on div "Write your essay here I think [DEMOGRAPHIC_DATA] jobs is a niceway that teenage…" at bounding box center [266, 117] width 157 height 181
click at [302, 52] on textarea "I think [DEMOGRAPHIC_DATA] jobs is a niceway that teenagers can try for differe…" at bounding box center [266, 118] width 133 height 136
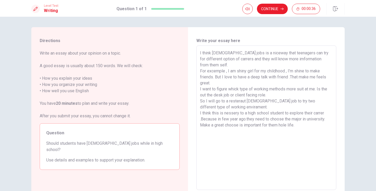
click at [245, 65] on textarea "I think [DEMOGRAPHIC_DATA] jobs is a niceway that teenagers can try for differe…" at bounding box center [266, 118] width 133 height 136
drag, startPoint x: 290, startPoint y: 64, endPoint x: 265, endPoint y: 64, distance: 24.8
click at [262, 64] on textarea "I think [DEMOGRAPHIC_DATA] jobs is a niceway that teenagers can try for differe…" at bounding box center [266, 118] width 133 height 136
click at [265, 64] on textarea "I think [DEMOGRAPHIC_DATA] jobs is a niceway that teenagers can try for differe…" at bounding box center [266, 118] width 133 height 136
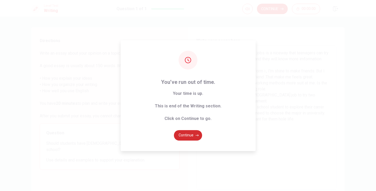
click at [195, 133] on button "Continue" at bounding box center [188, 135] width 28 height 10
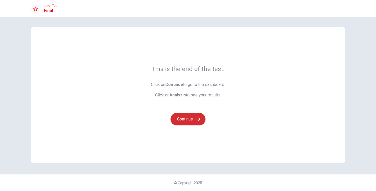
click at [195, 115] on button "Continue" at bounding box center [187, 119] width 35 height 13
